Goal: Task Accomplishment & Management: Use online tool/utility

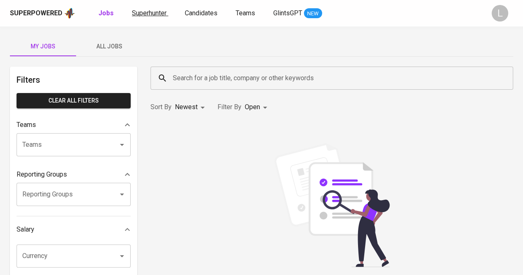
click at [148, 17] on div "Superpowered Jobs Superhunter Candidates Teams GlintsGPT NEW L" at bounding box center [261, 13] width 523 height 26
click at [148, 17] on link "Superhunter" at bounding box center [150, 13] width 36 height 10
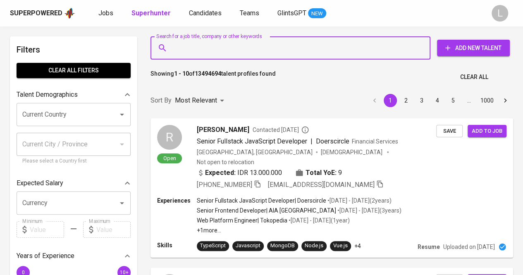
paste input "[EMAIL_ADDRESS][DOMAIN_NAME]"
click at [258, 53] on input "Search for a job title, company or other keywords" at bounding box center [293, 48] width 244 height 16
type input "[EMAIL_ADDRESS][DOMAIN_NAME]"
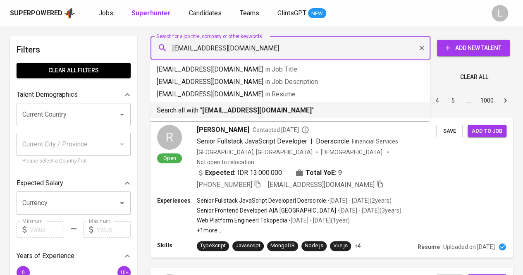
click at [249, 109] on b "[EMAIL_ADDRESS][DOMAIN_NAME]" at bounding box center [257, 110] width 110 height 8
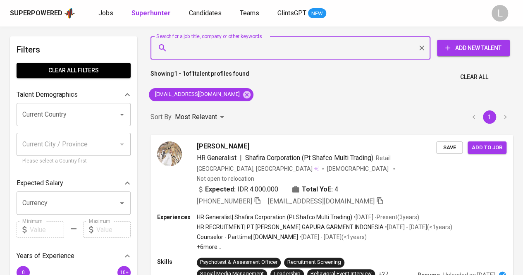
scroll to position [24, 0]
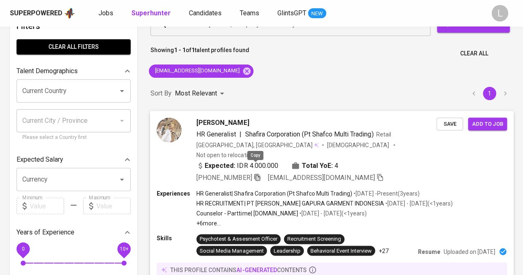
click at [256, 173] on icon "button" at bounding box center [257, 176] width 7 height 7
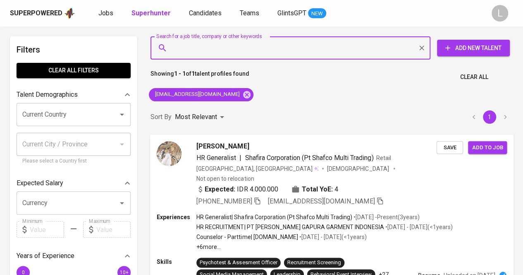
click at [258, 50] on input "Search for a job title, company or other keywords" at bounding box center [293, 48] width 244 height 16
paste input "[EMAIL_ADDRESS][DOMAIN_NAME]"
type input "[EMAIL_ADDRESS][DOMAIN_NAME]"
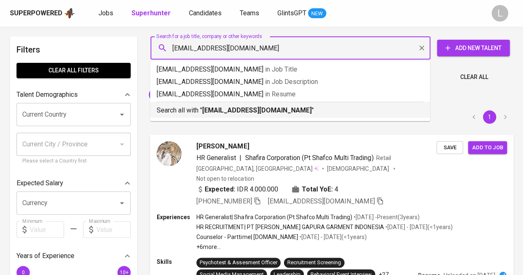
click at [257, 105] on p "Search all with " [EMAIL_ADDRESS][DOMAIN_NAME] "" at bounding box center [290, 110] width 267 height 10
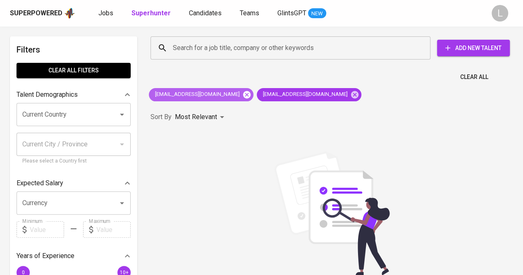
click at [243, 92] on icon at bounding box center [246, 94] width 7 height 7
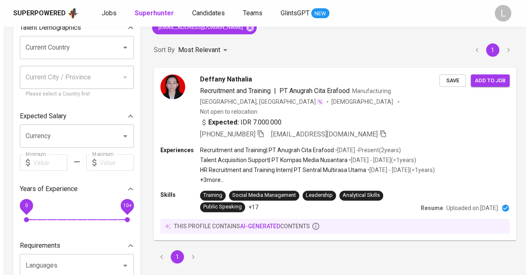
scroll to position [68, 0]
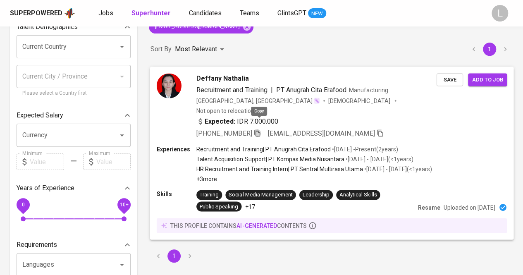
click at [259, 129] on icon "button" at bounding box center [257, 132] width 7 height 7
click at [216, 78] on span "Deffany Nathalia" at bounding box center [222, 78] width 52 height 10
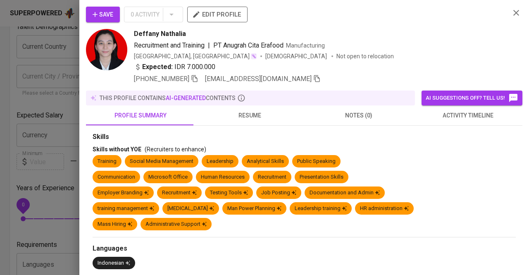
click at [238, 105] on button "resume" at bounding box center [249, 115] width 109 height 20
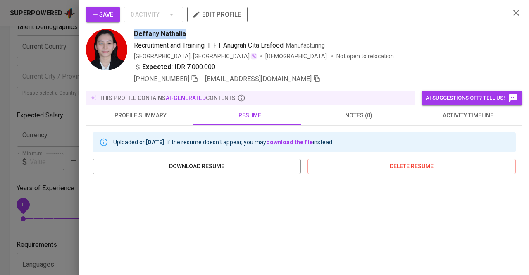
drag, startPoint x: 133, startPoint y: 30, endPoint x: 205, endPoint y: 29, distance: 72.4
click at [205, 29] on div "Deffany Nathalia Recruitment and Training | PT Anugrah Cita Erafood Manufacturi…" at bounding box center [295, 56] width 418 height 55
copy span "Deffany Nathalia"
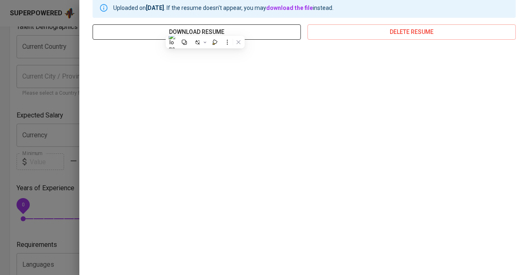
scroll to position [135, 0]
